Goal: Information Seeking & Learning: Find specific fact

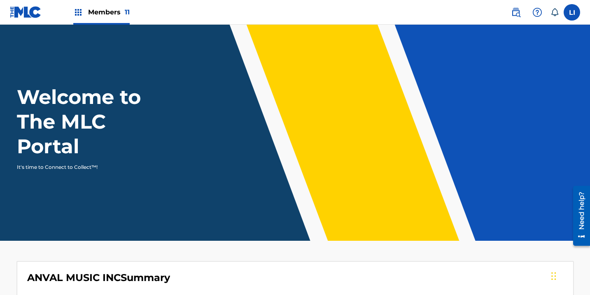
click at [107, 8] on span "Members 11" at bounding box center [109, 11] width 42 height 9
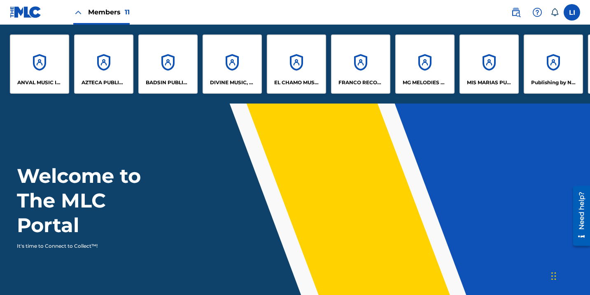
scroll to position [0, 131]
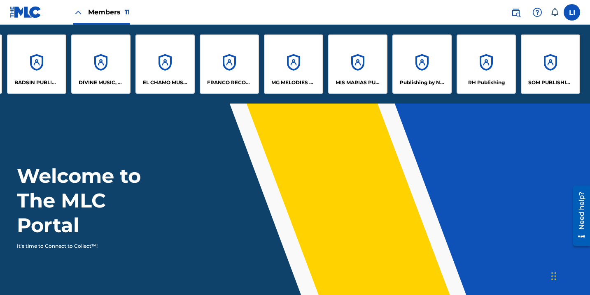
click at [488, 66] on div "RH Publishing" at bounding box center [485, 64] width 59 height 59
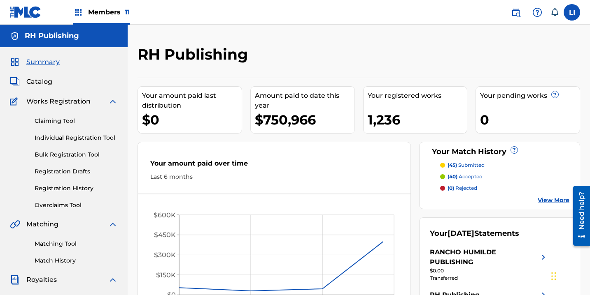
click at [44, 77] on span "Catalog" at bounding box center [39, 82] width 26 height 10
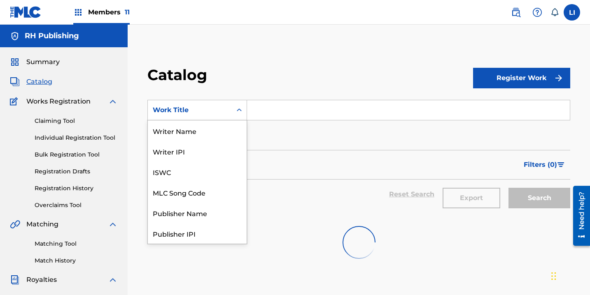
click at [215, 109] on div "Work Title" at bounding box center [190, 110] width 74 height 10
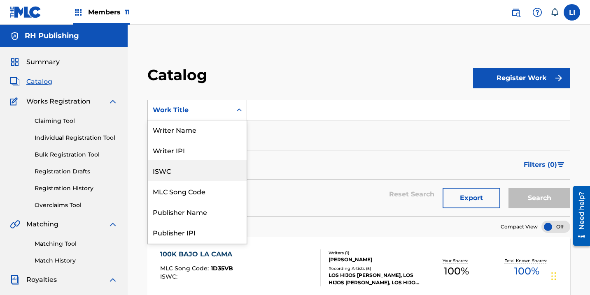
scroll to position [2, 0]
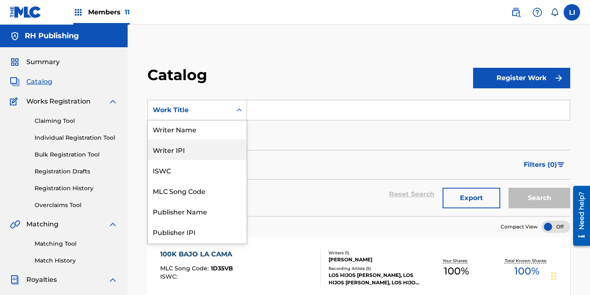
click at [202, 142] on div "Writer IPI" at bounding box center [197, 149] width 99 height 21
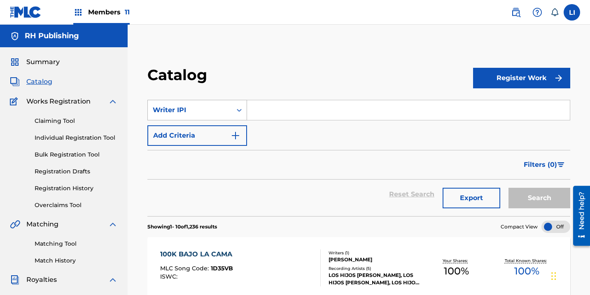
click at [202, 116] on div "Writer IPI" at bounding box center [190, 110] width 84 height 16
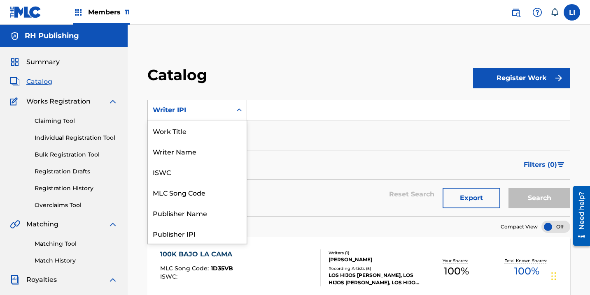
scroll to position [0, 0]
click at [195, 151] on div "Writer Name" at bounding box center [197, 151] width 99 height 21
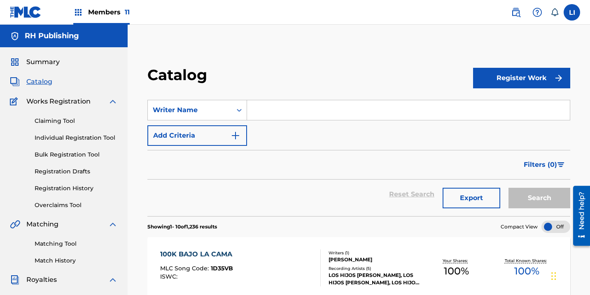
click at [262, 111] on input "Search Form" at bounding box center [408, 110] width 323 height 20
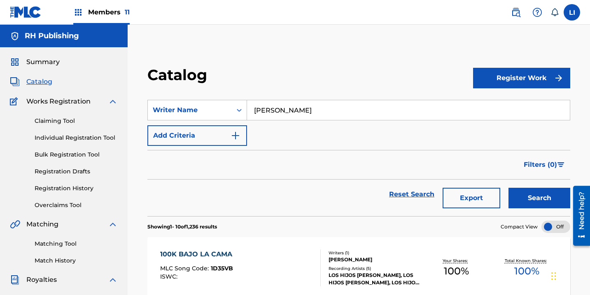
type input "[PERSON_NAME]"
click at [508, 188] on button "Search" at bounding box center [539, 198] width 62 height 21
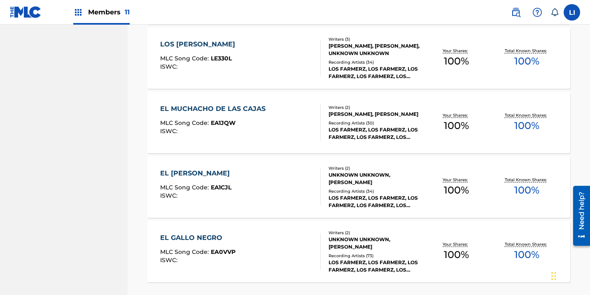
scroll to position [578, 0]
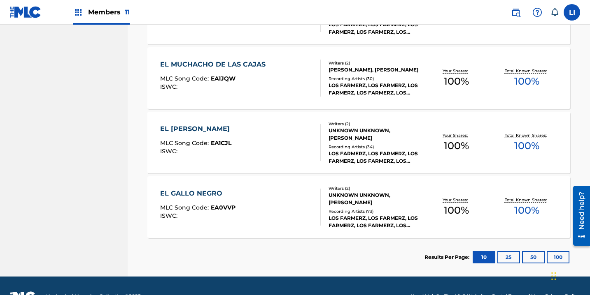
click at [266, 205] on div "EL GALLO NEGRO MLC Song Code : EA0VVP ISWC :" at bounding box center [240, 207] width 160 height 37
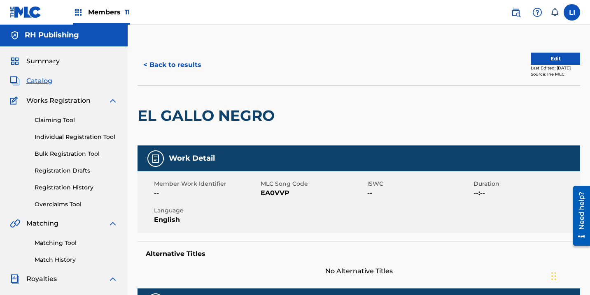
scroll to position [2, 0]
